Goal: Entertainment & Leisure: Consume media (video, audio)

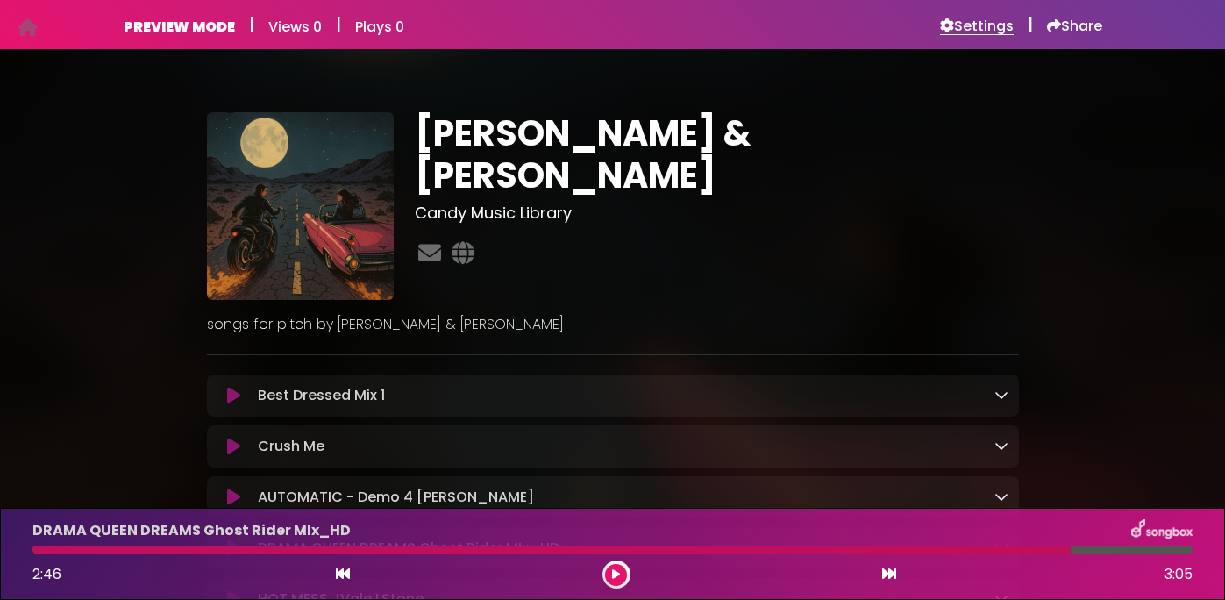
click at [963, 18] on h6 "Settings" at bounding box center [977, 27] width 74 height 18
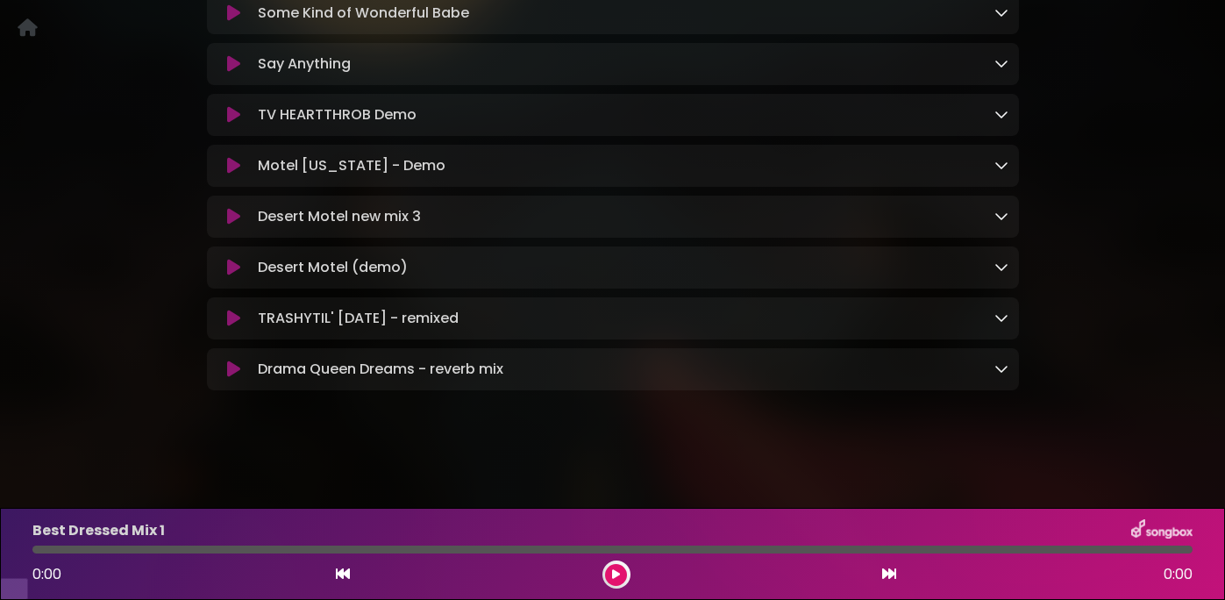
click at [231, 327] on icon at bounding box center [233, 319] width 13 height 18
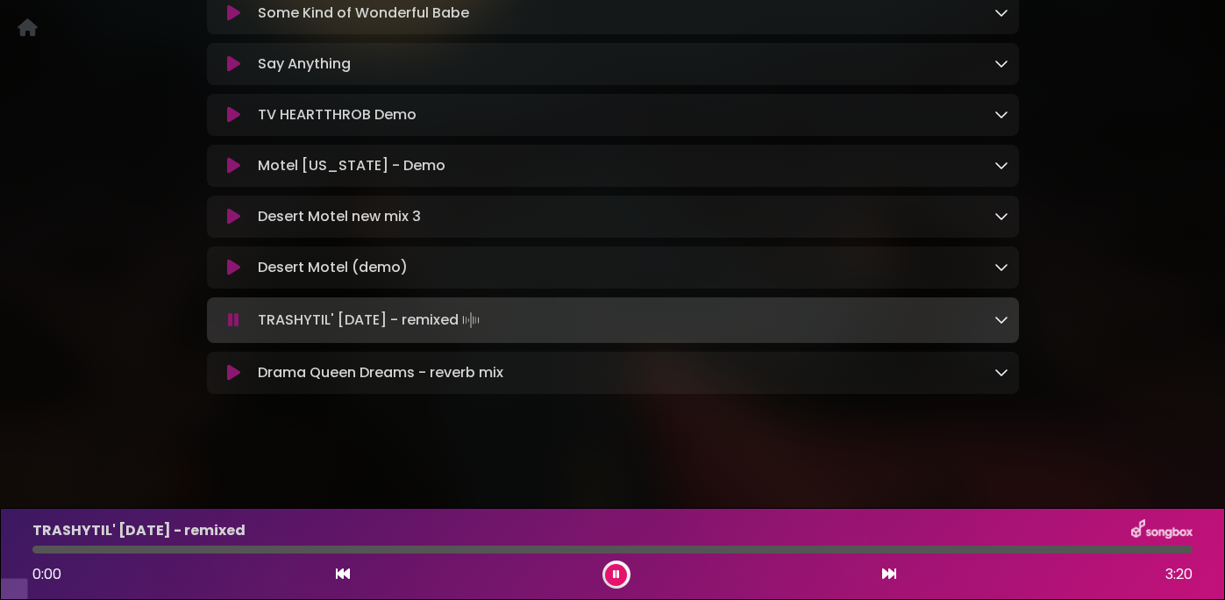
click at [231, 329] on icon at bounding box center [233, 320] width 11 height 18
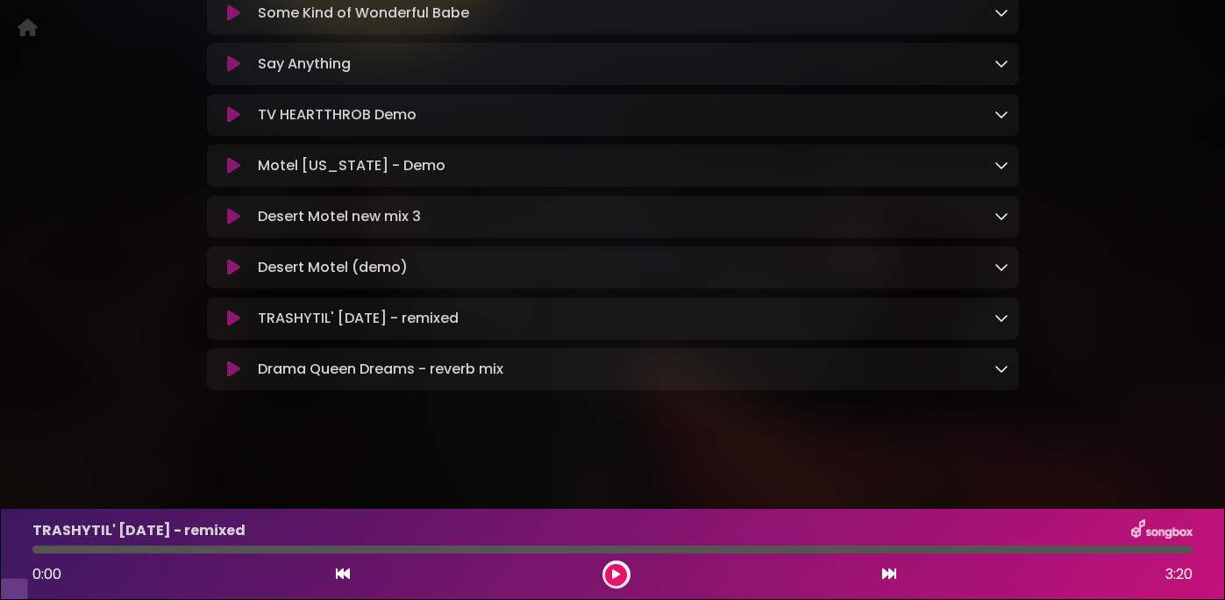
click at [237, 327] on icon at bounding box center [233, 319] width 13 height 18
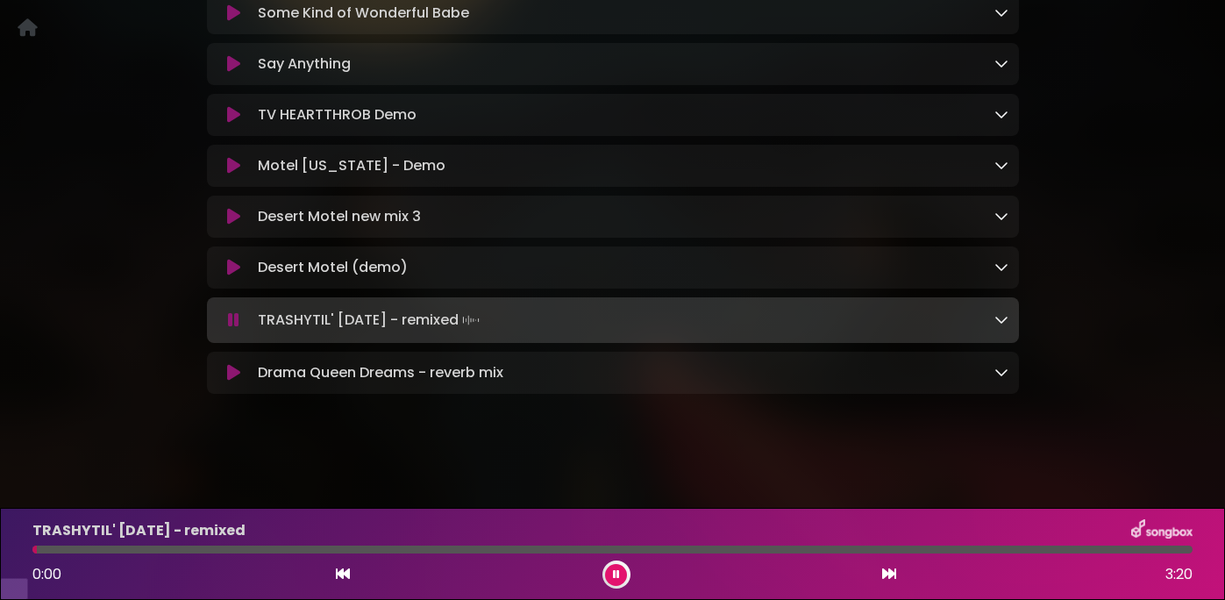
click at [239, 382] on icon at bounding box center [233, 373] width 13 height 18
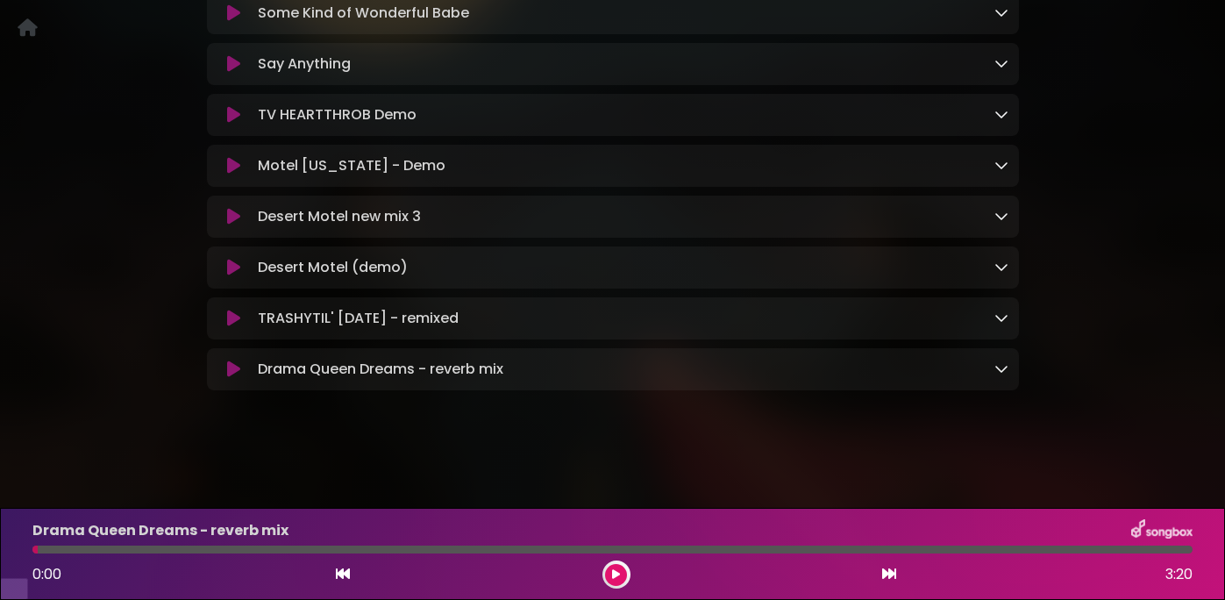
click at [234, 378] on icon at bounding box center [233, 369] width 13 height 18
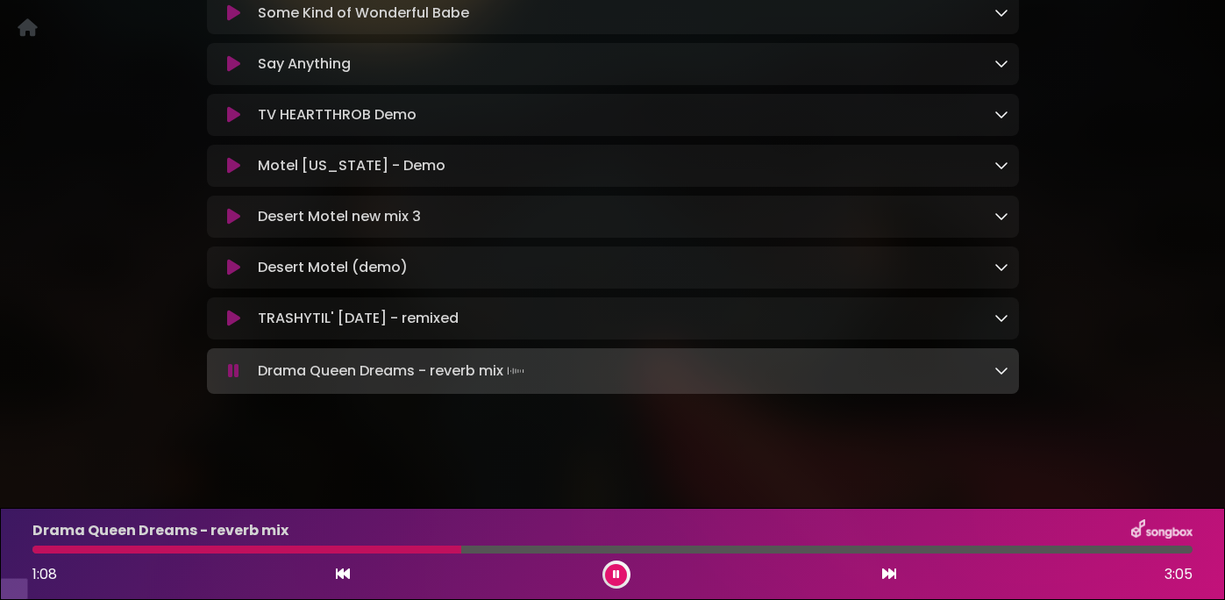
click at [630, 574] on div "1:08 3:05" at bounding box center [612, 574] width 1181 height 28
click at [624, 573] on button at bounding box center [616, 575] width 22 height 22
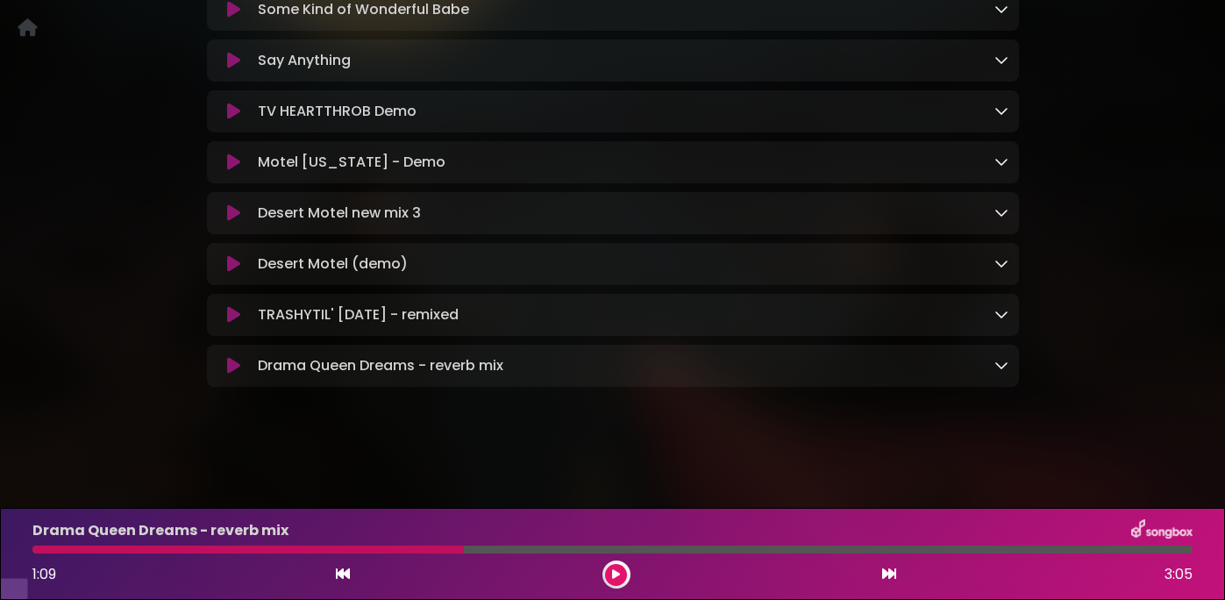
scroll to position [669, 0]
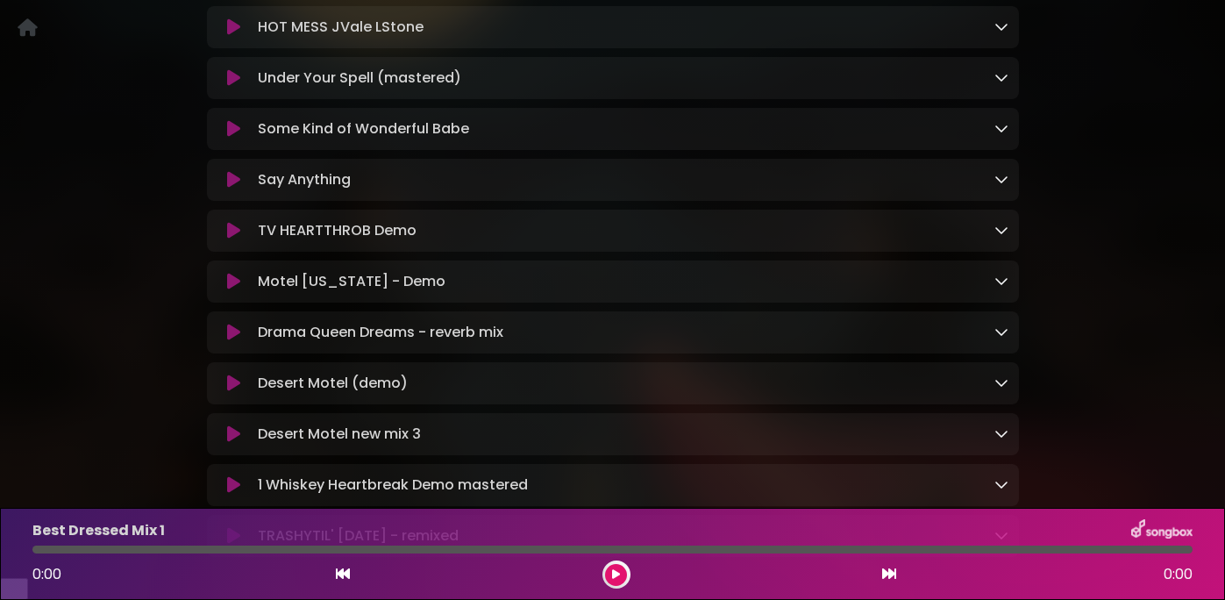
scroll to position [409, 0]
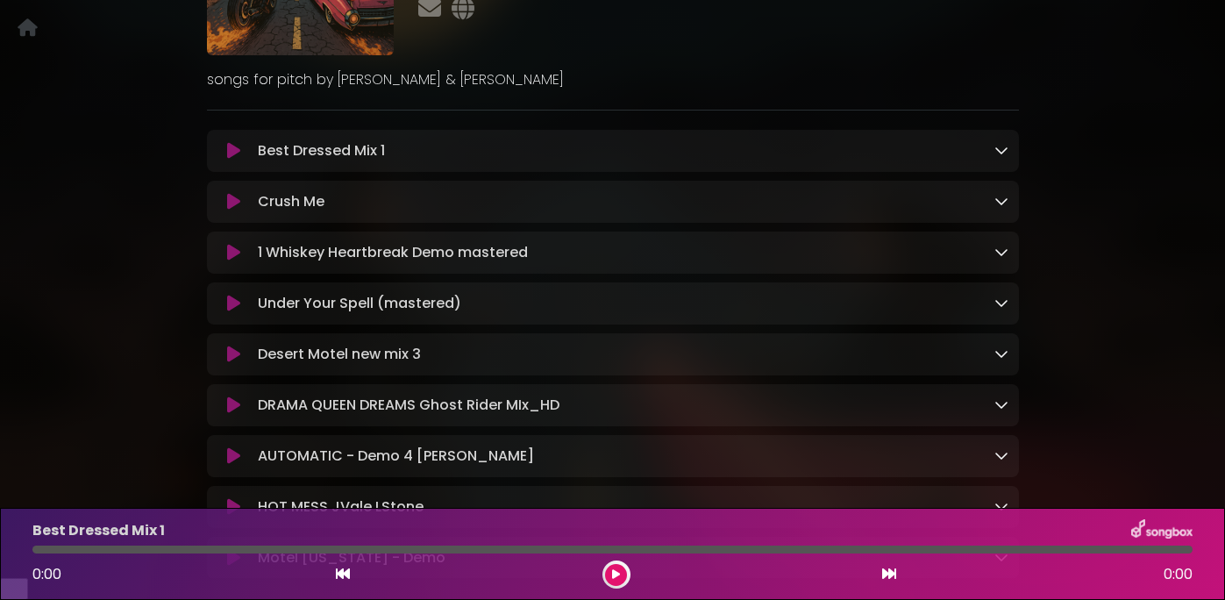
scroll to position [238, 0]
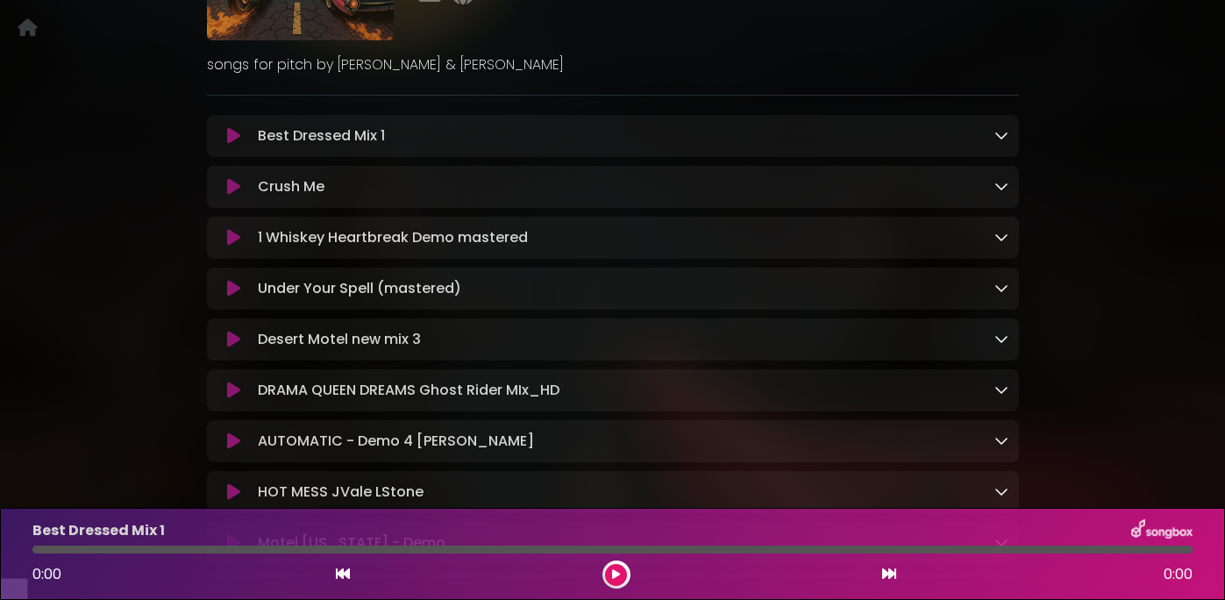
click at [229, 246] on icon at bounding box center [233, 238] width 13 height 18
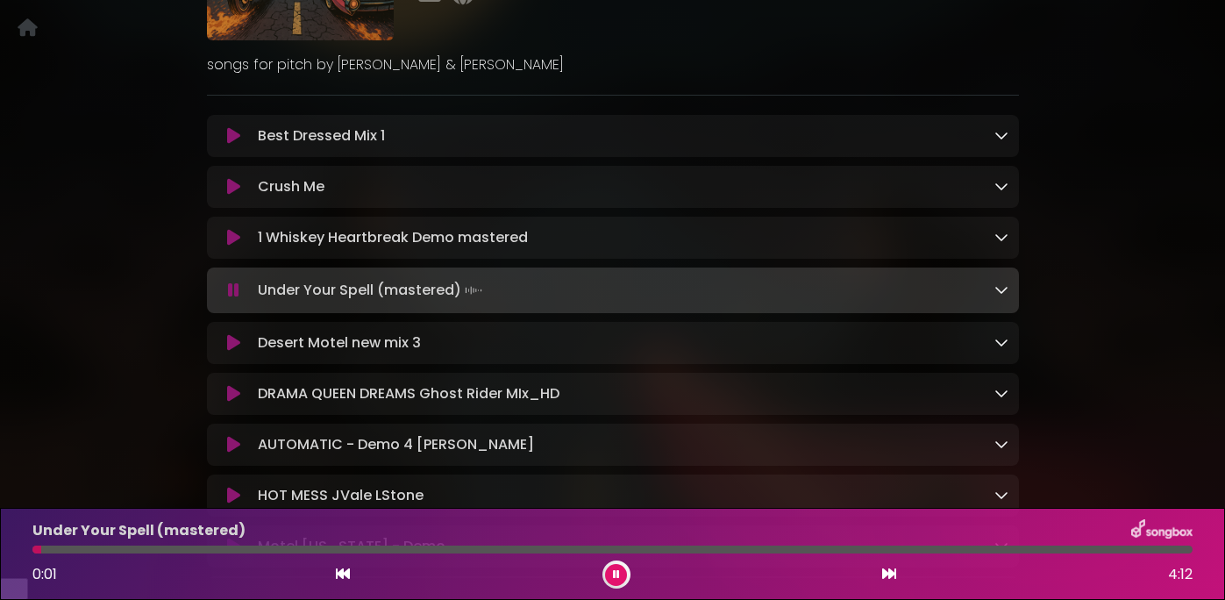
click at [234, 352] on icon at bounding box center [233, 343] width 13 height 18
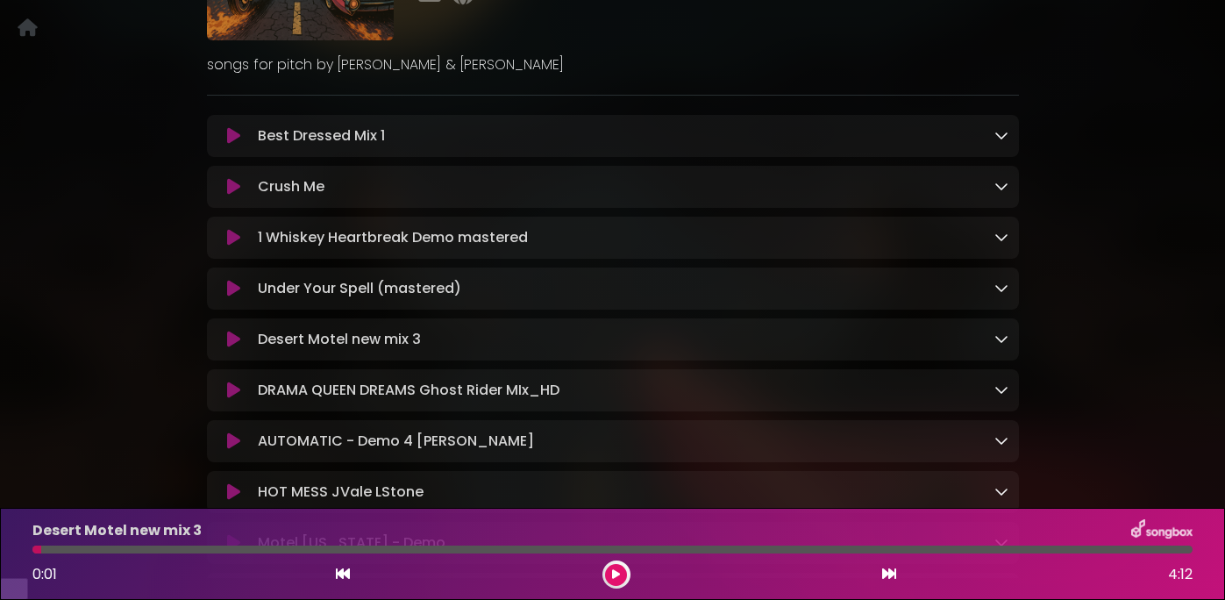
click at [234, 348] on icon at bounding box center [233, 340] width 13 height 18
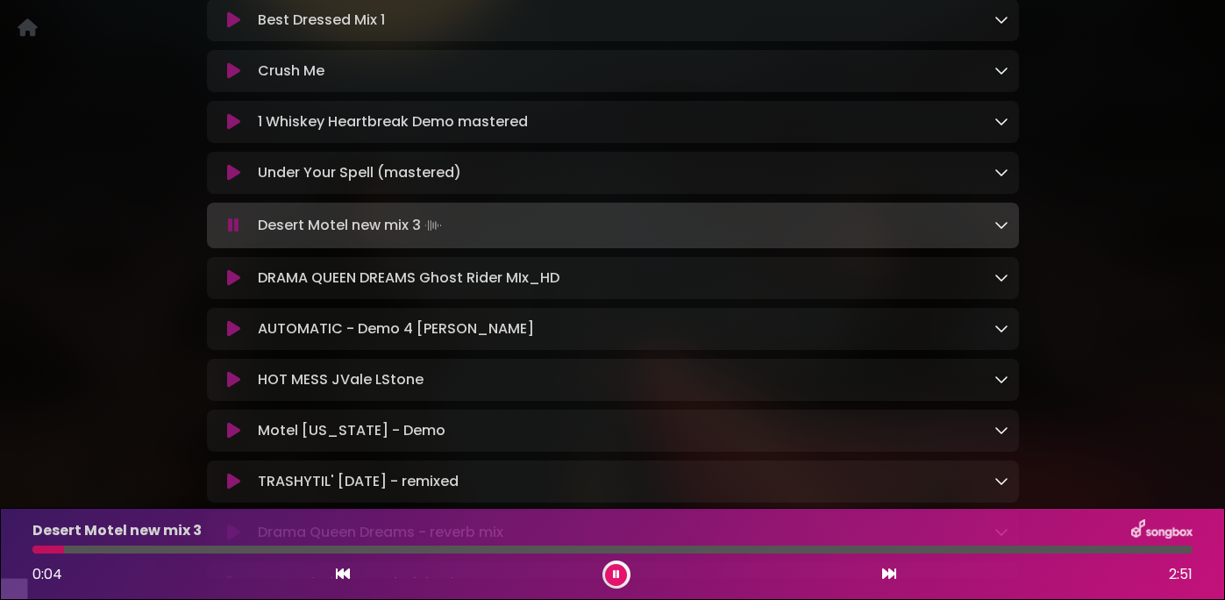
scroll to position [738, 0]
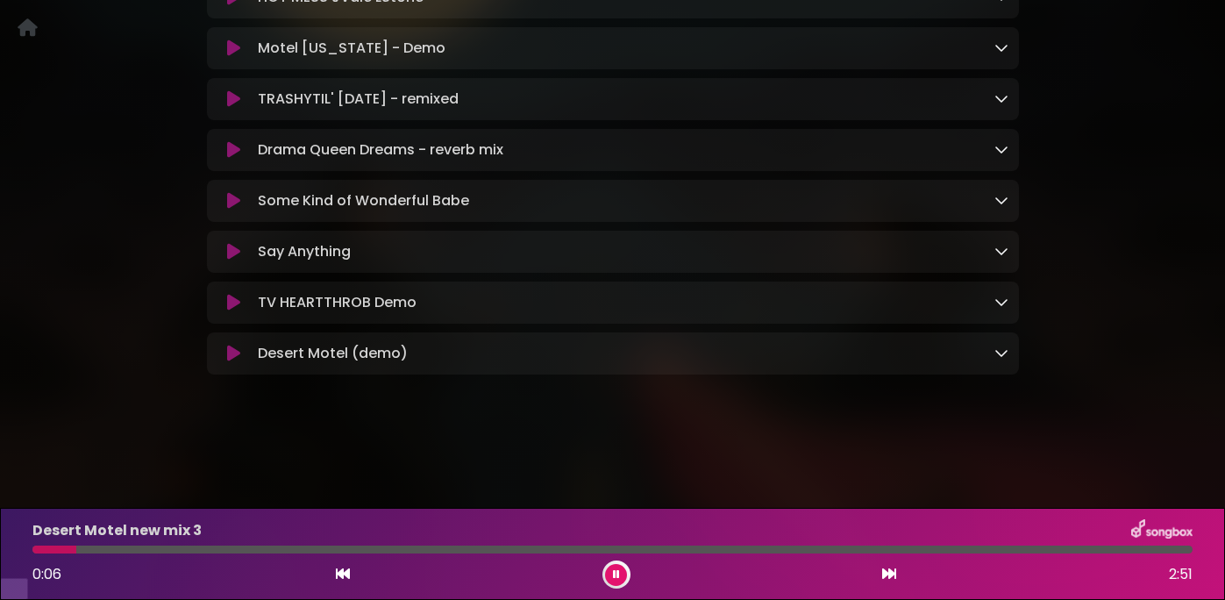
click at [232, 362] on icon at bounding box center [233, 354] width 13 height 18
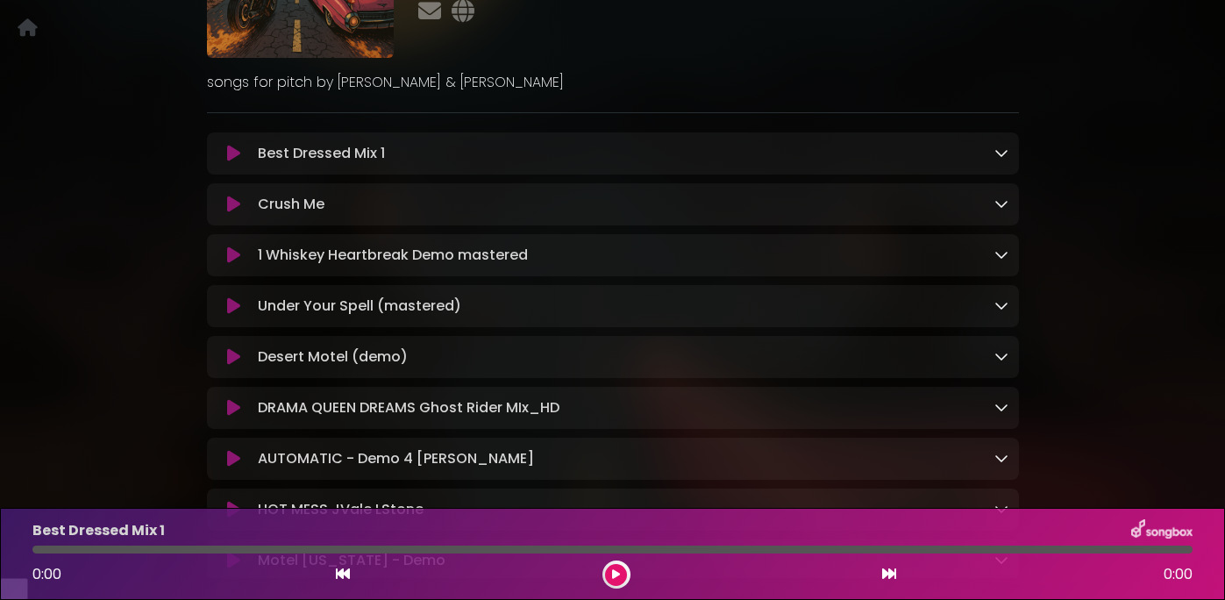
scroll to position [367, 0]
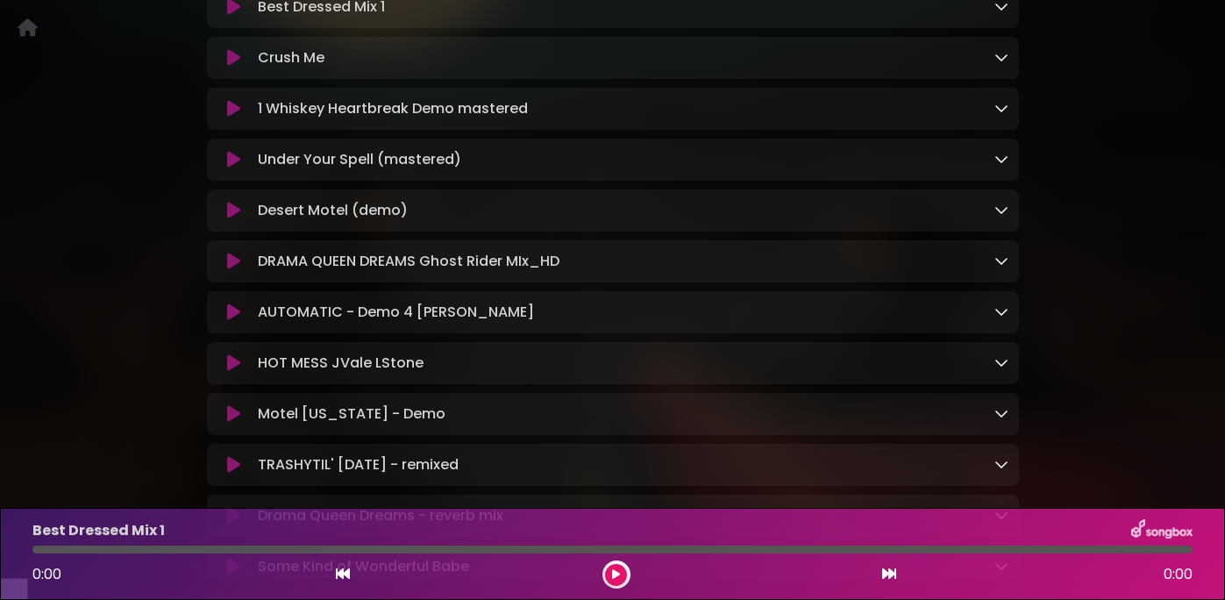
click at [231, 219] on icon at bounding box center [233, 211] width 13 height 18
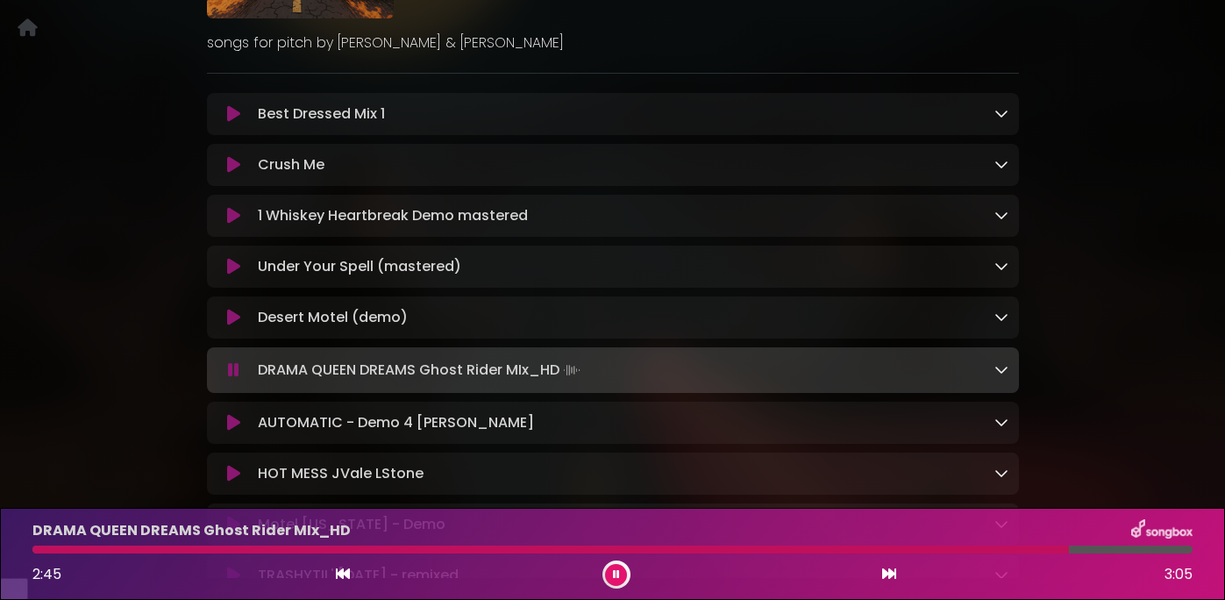
scroll to position [258, 0]
click at [229, 226] on icon at bounding box center [233, 218] width 13 height 18
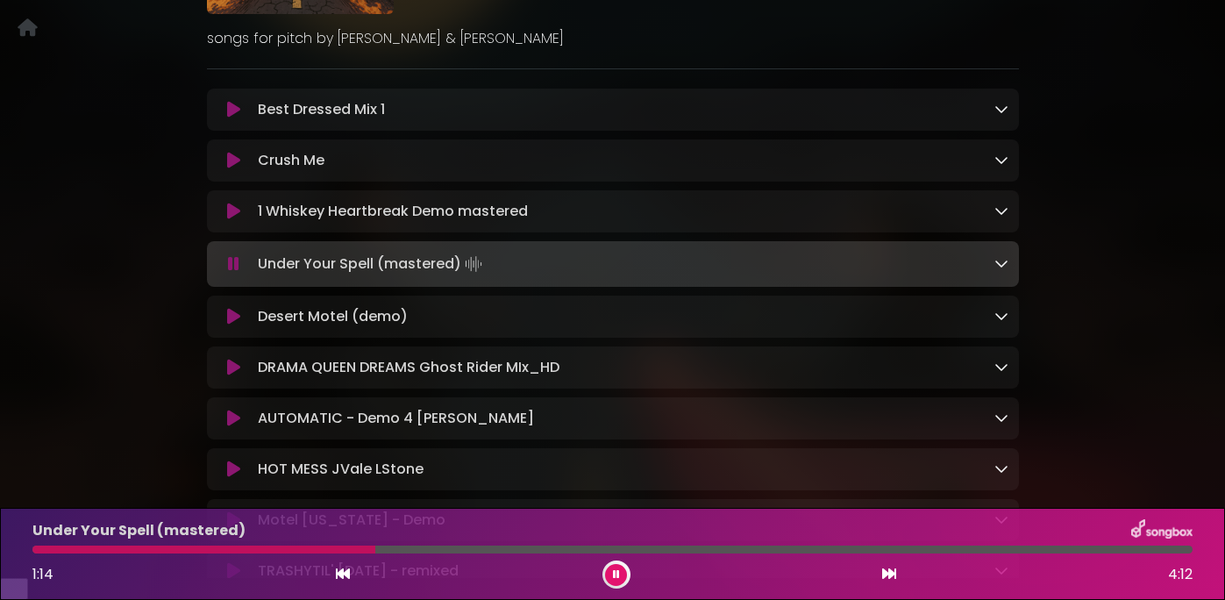
scroll to position [265, 0]
click at [617, 575] on icon at bounding box center [616, 574] width 7 height 11
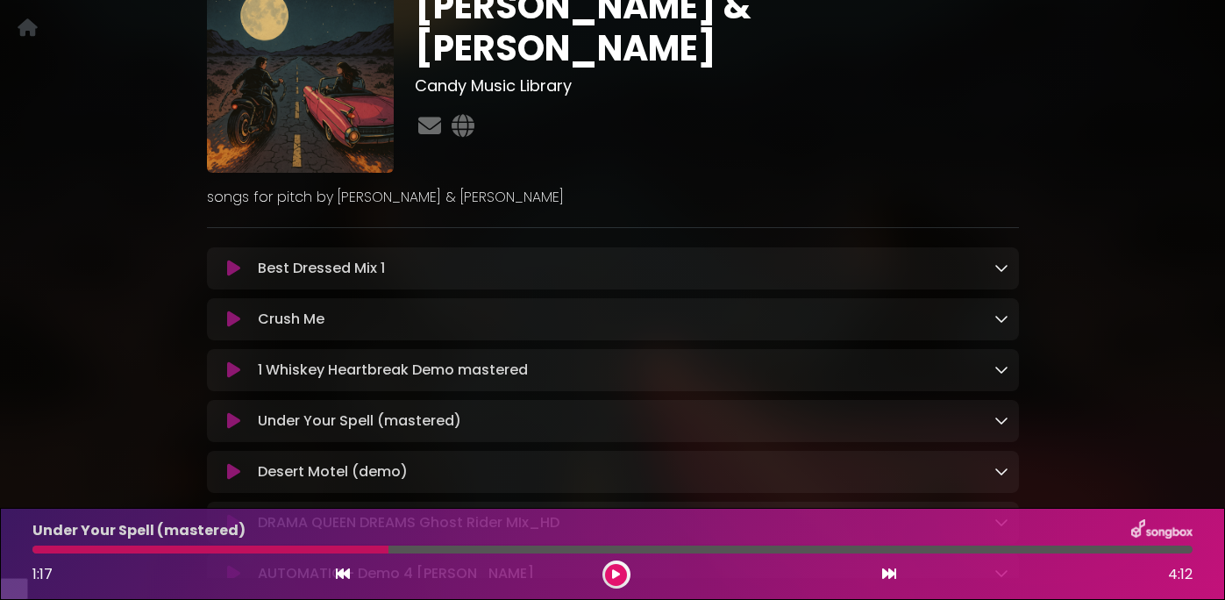
scroll to position [136, 0]
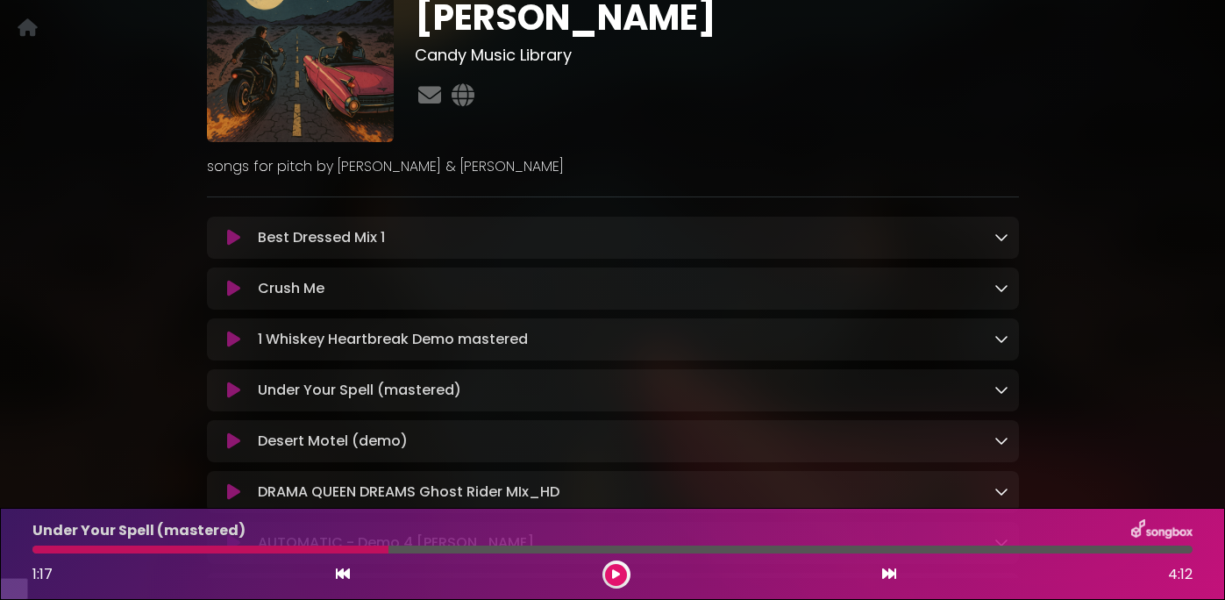
click at [231, 246] on icon at bounding box center [233, 238] width 13 height 18
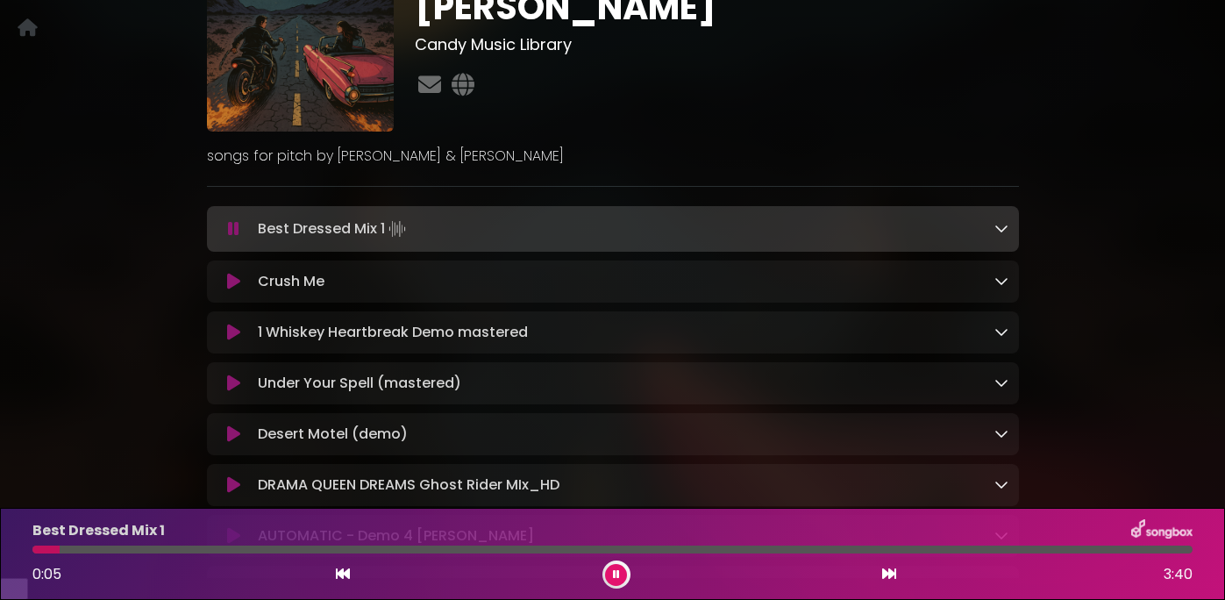
scroll to position [147, 0]
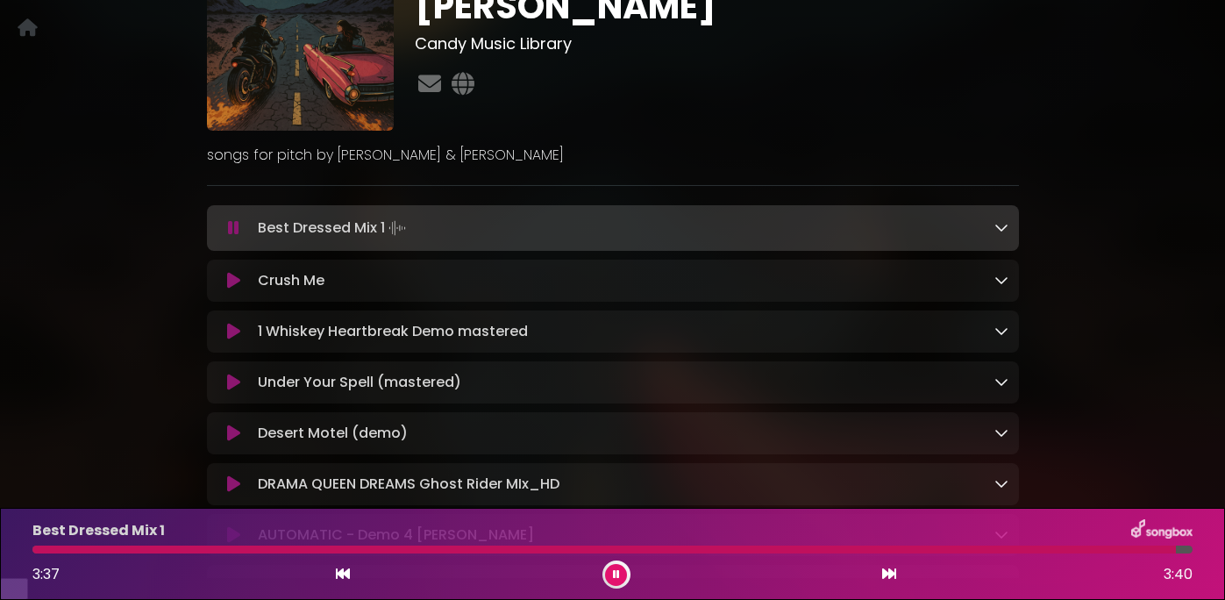
click at [236, 237] on icon at bounding box center [233, 228] width 11 height 18
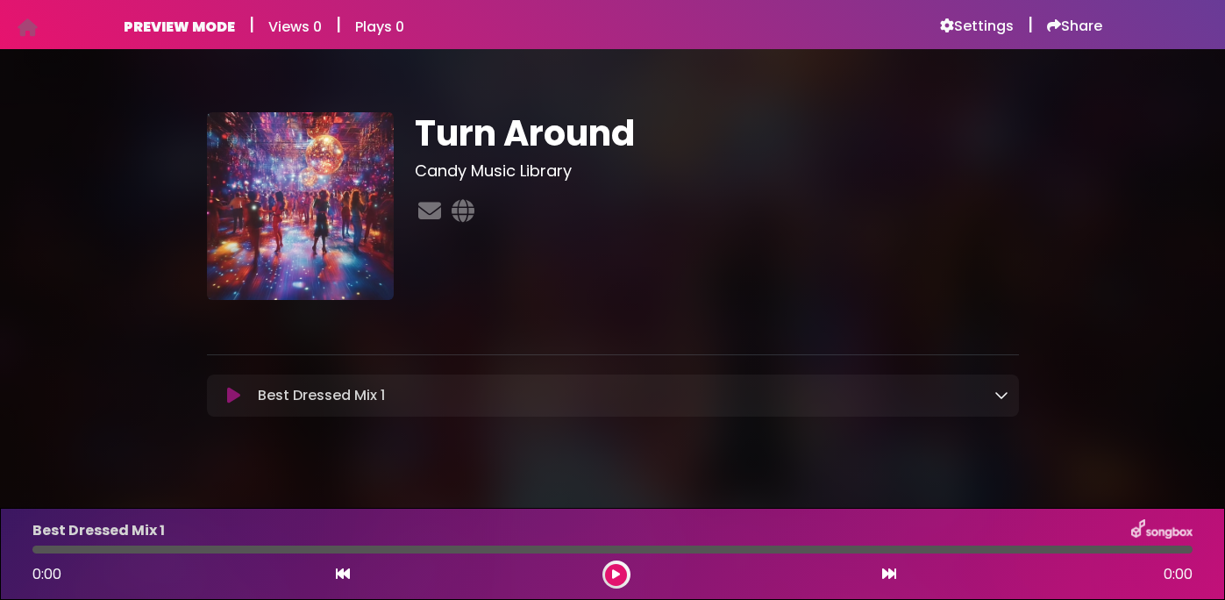
click at [235, 396] on icon at bounding box center [233, 396] width 13 height 18
click at [165, 546] on div at bounding box center [612, 550] width 1160 height 8
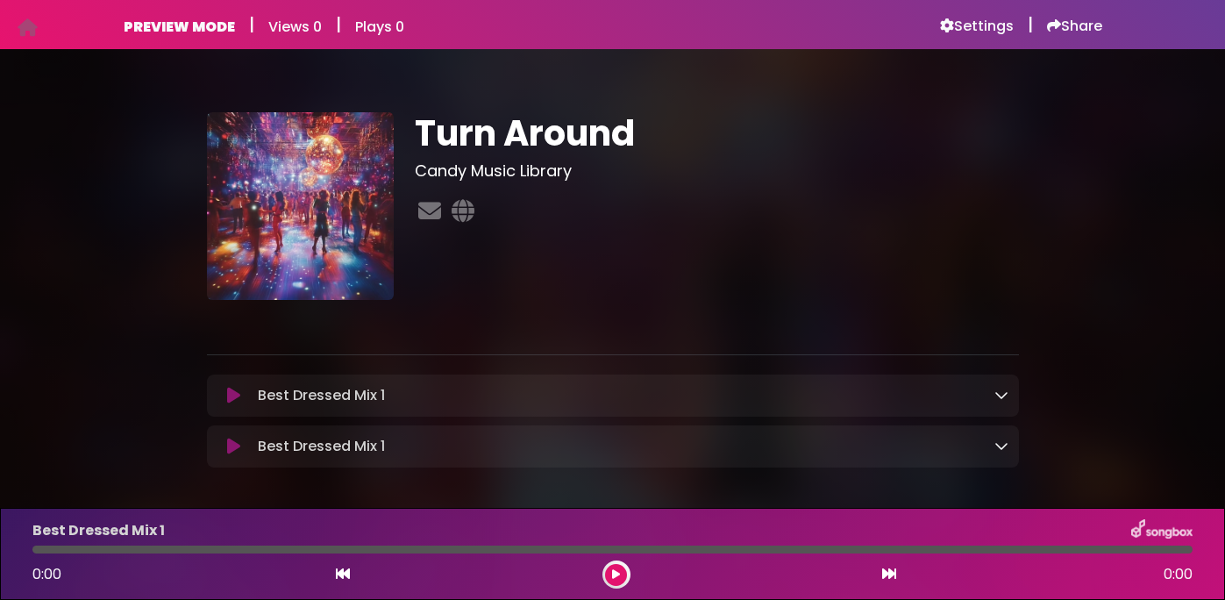
click at [238, 447] on icon at bounding box center [233, 447] width 13 height 18
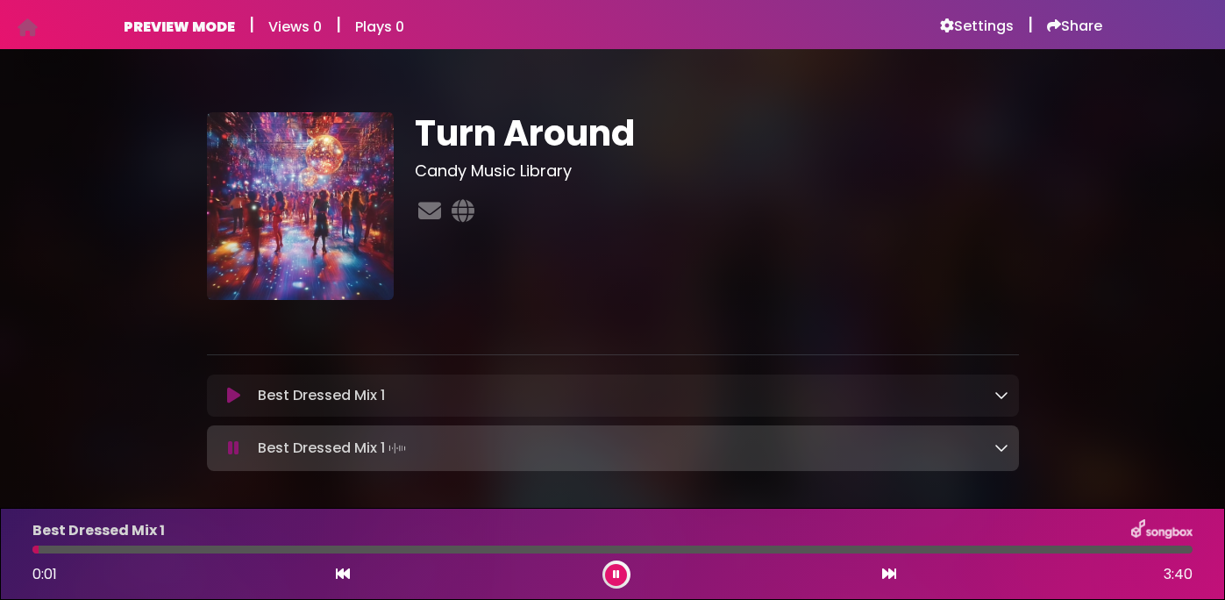
click at [238, 386] on div "Best Dressed Mix 1 Loading Track..." at bounding box center [613, 395] width 791 height 21
click at [232, 395] on icon at bounding box center [233, 396] width 13 height 18
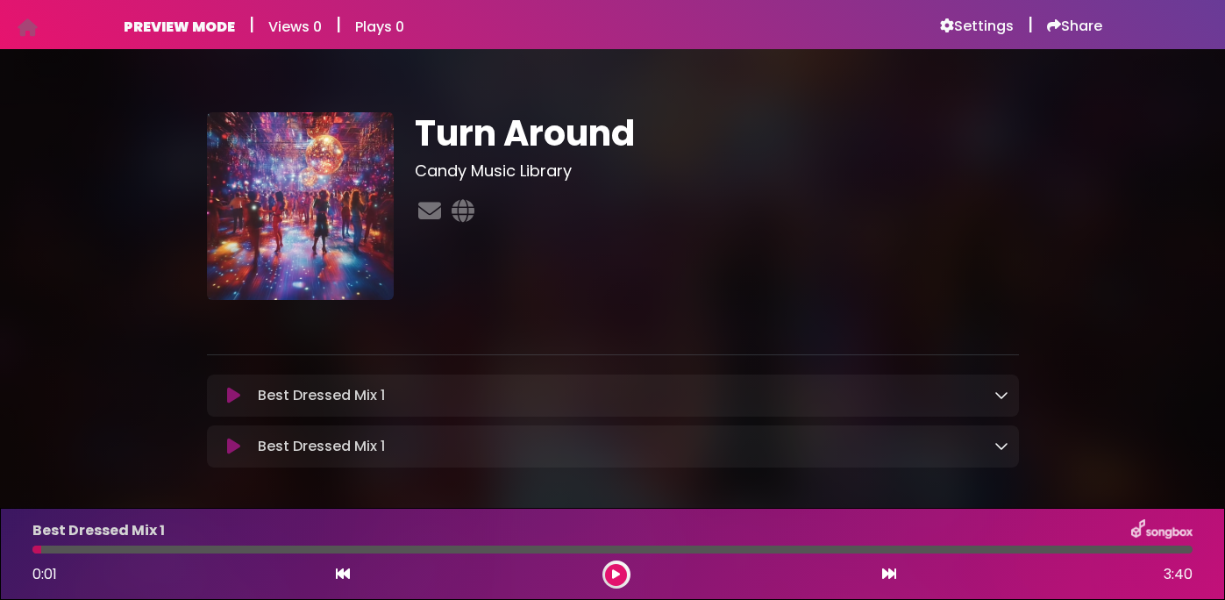
click at [232, 396] on icon at bounding box center [233, 396] width 13 height 18
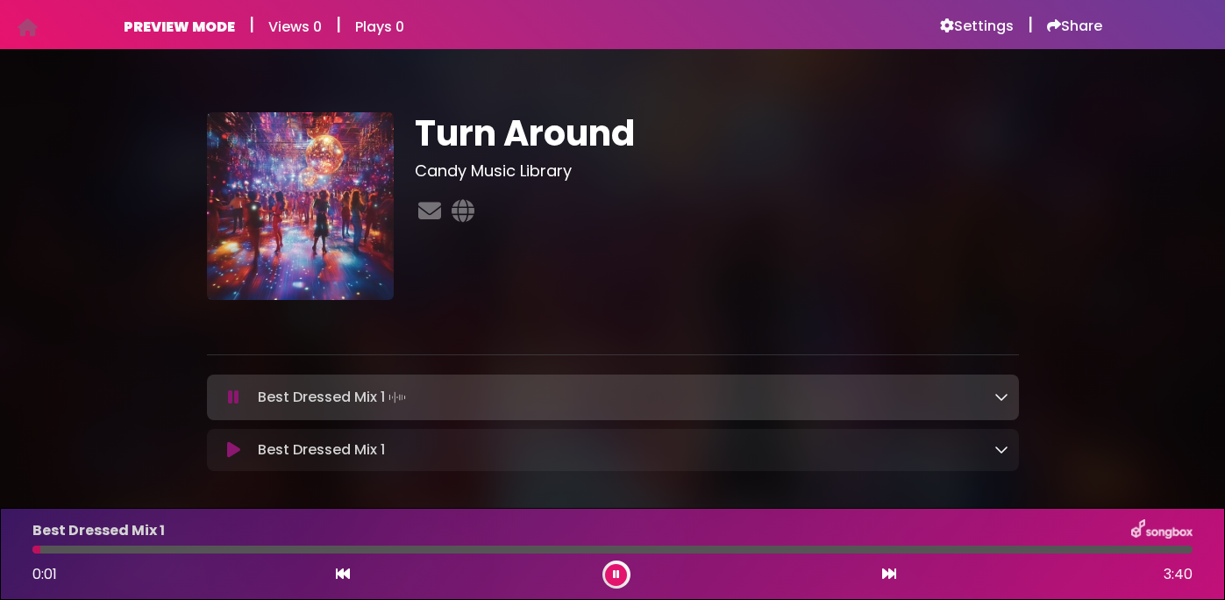
drag, startPoint x: 154, startPoint y: 397, endPoint x: 261, endPoint y: 360, distance: 112.6
click at [154, 397] on div "Turn Around Candy Music Library" at bounding box center [613, 285] width 1000 height 431
